Goal: Navigation & Orientation: Find specific page/section

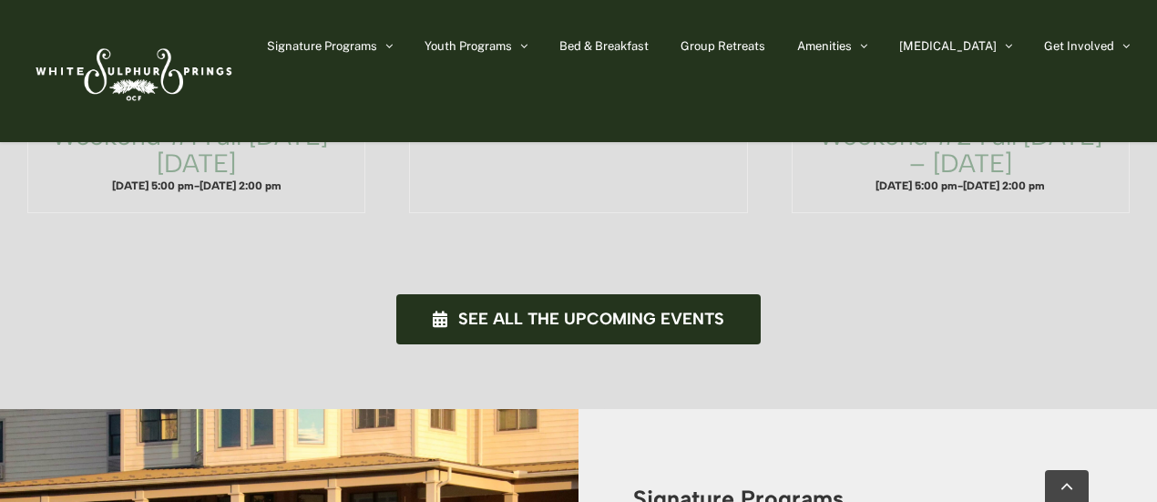
scroll to position [1731, 0]
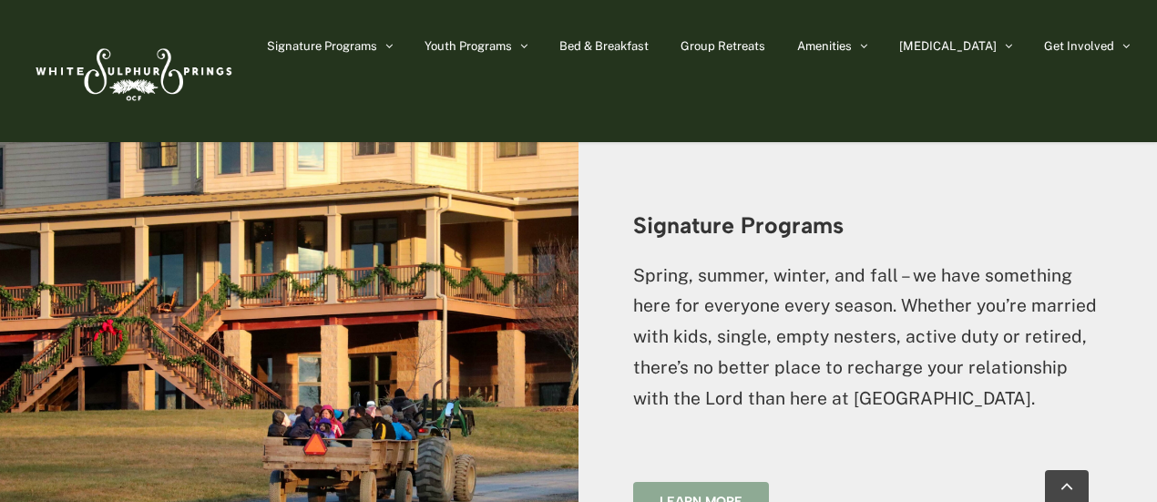
click at [706, 494] on span "Learn more" at bounding box center [701, 501] width 83 height 15
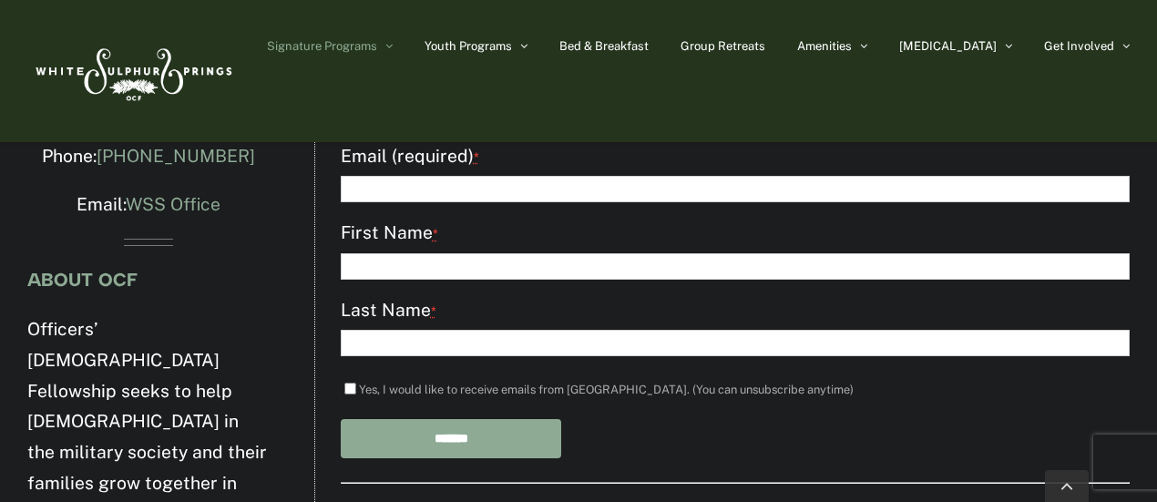
scroll to position [3644, 0]
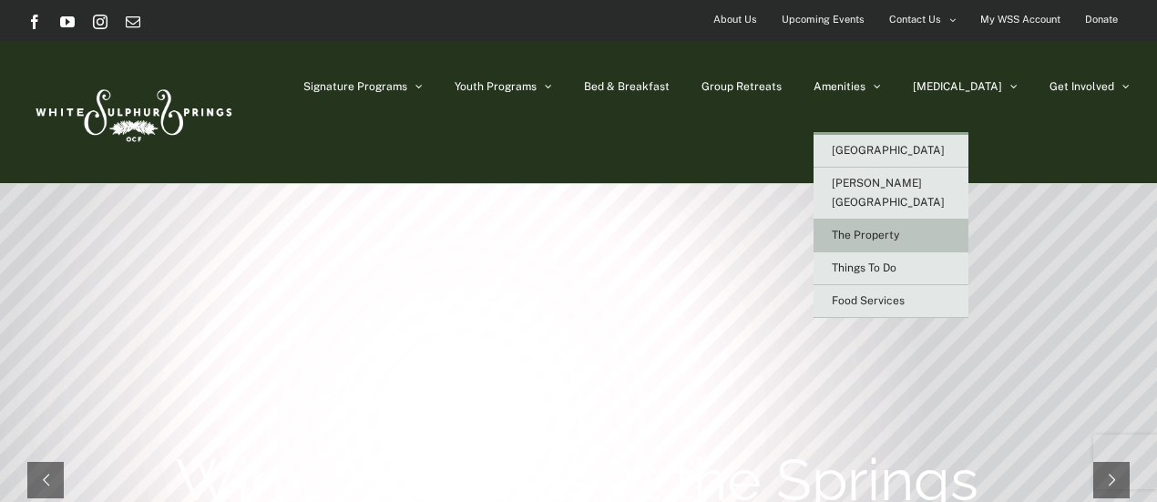
click at [899, 229] on span "The Property" at bounding box center [865, 235] width 67 height 13
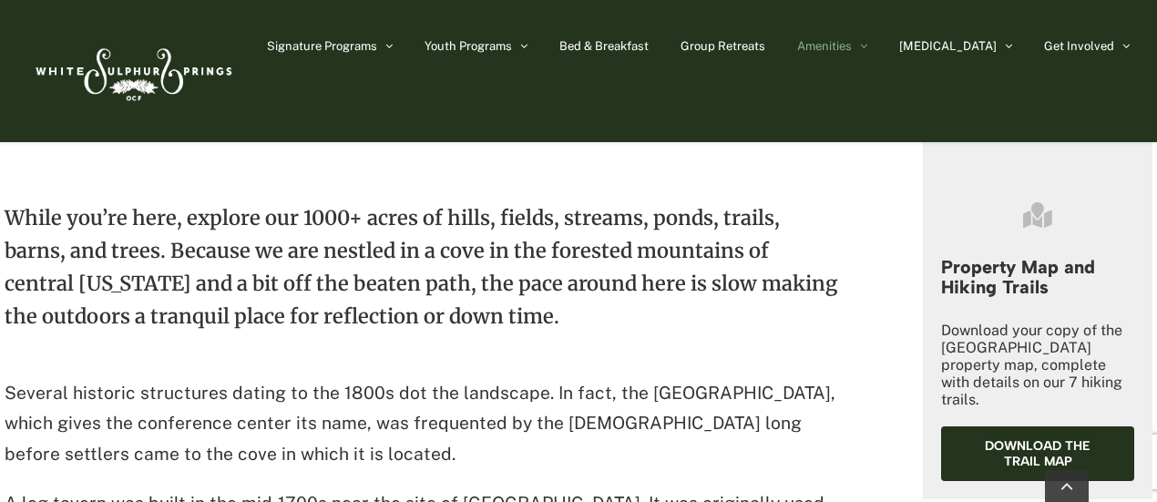
scroll to position [547, 0]
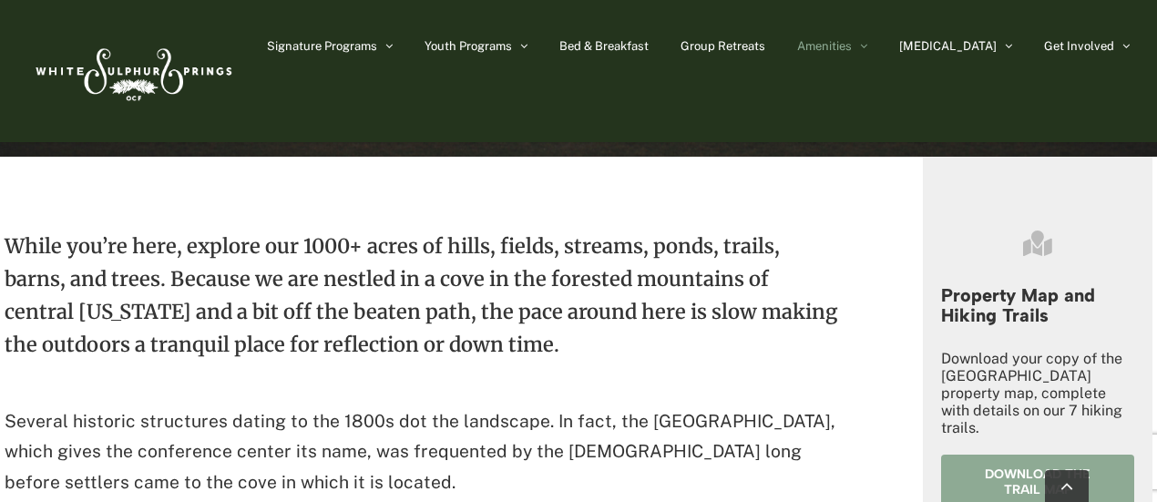
click at [989, 476] on span "Download the trail map" at bounding box center [1038, 481] width 140 height 31
